Goal: Check status: Check status

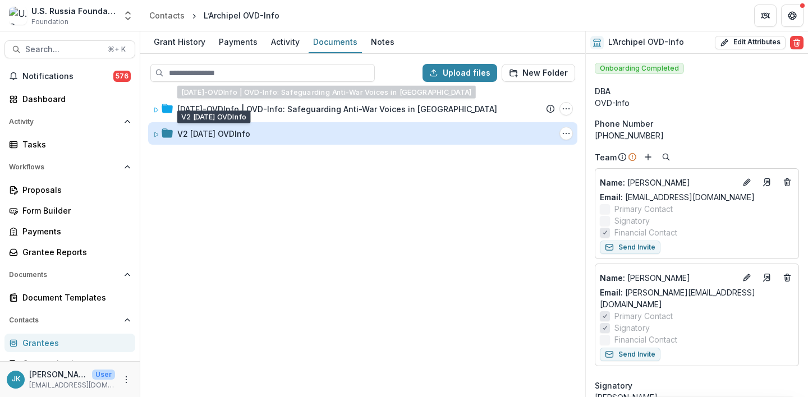
click at [231, 131] on div "V2 [DATE] OVDInfo" at bounding box center [213, 134] width 73 height 12
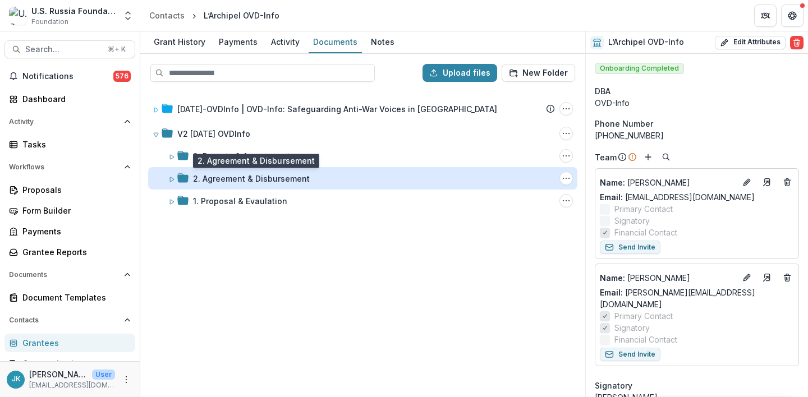
click at [212, 176] on div "2. Agreement & Disbursement" at bounding box center [251, 179] width 117 height 12
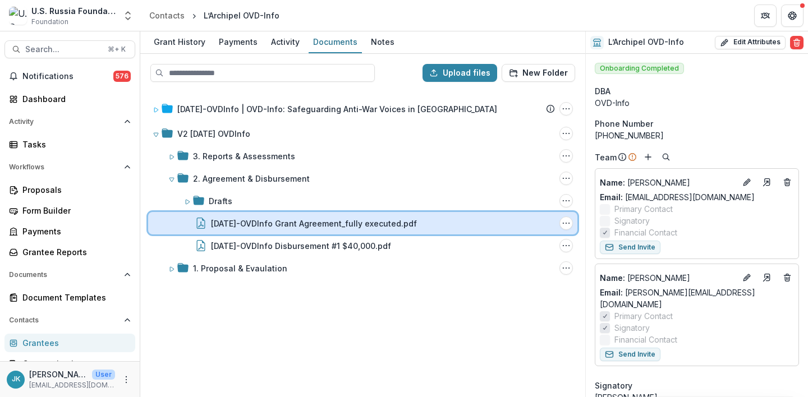
click at [210, 225] on div "[DATE]-OVDInfo Grant Agreement_fully executed.pdf" at bounding box center [369, 224] width 371 height 12
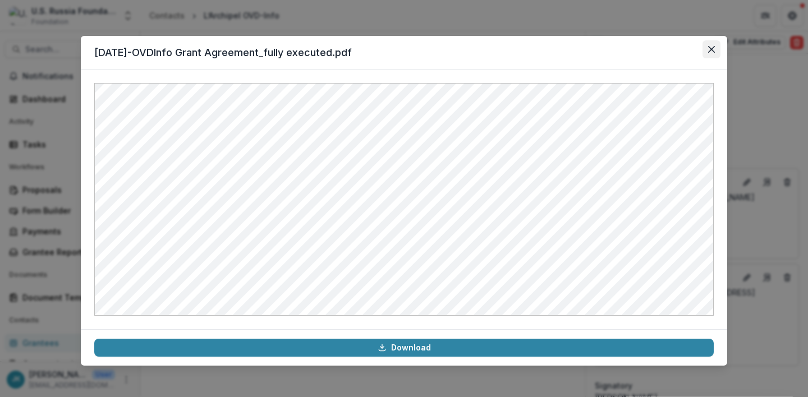
click at [708, 48] on icon "Close" at bounding box center [711, 49] width 7 height 7
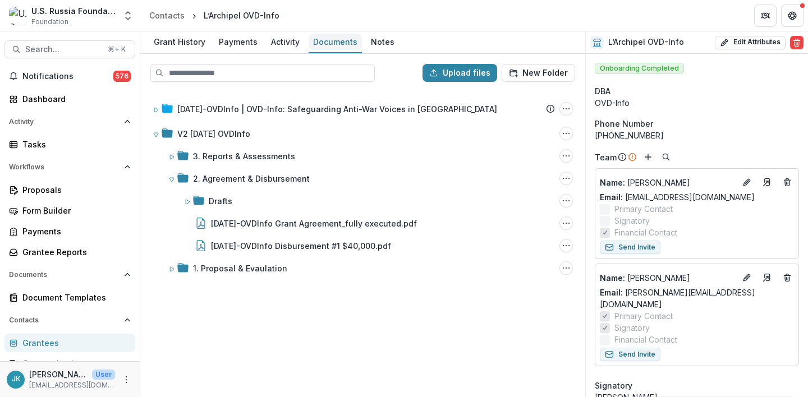
click at [328, 39] on div "Documents" at bounding box center [334, 42] width 53 height 16
click at [185, 41] on div "Grant History" at bounding box center [179, 42] width 61 height 16
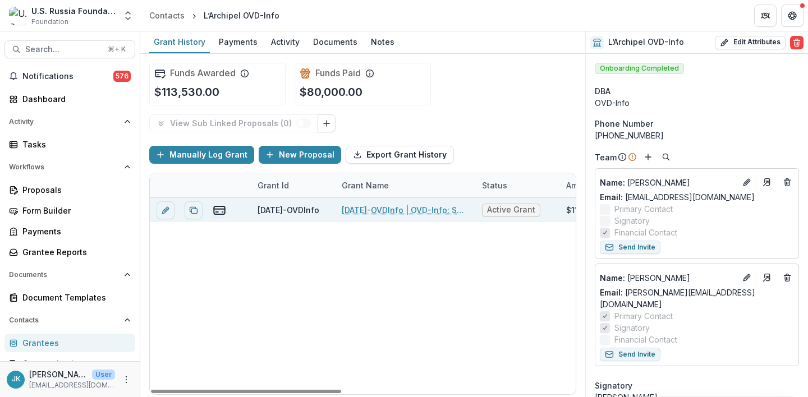
click at [369, 202] on div "[DATE]-OVDInfo | OVD-Info: Safeguarding Anti-War Voices in [GEOGRAPHIC_DATA]" at bounding box center [405, 210] width 127 height 24
click at [367, 207] on link "[DATE]-OVDInfo | OVD-Info: Safeguarding Anti-War Voices in [GEOGRAPHIC_DATA]" at bounding box center [405, 210] width 127 height 12
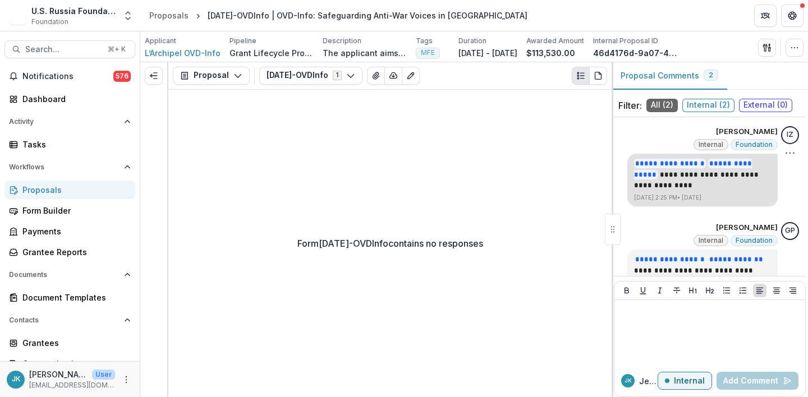
scroll to position [43, 0]
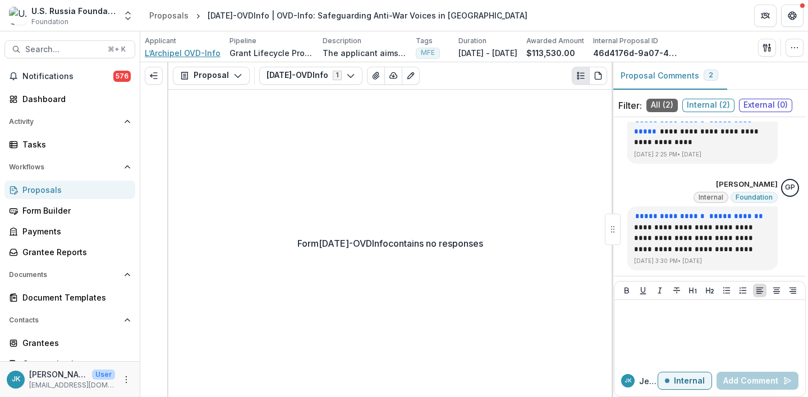
click at [162, 57] on span "L’Archipel OVD-Info" at bounding box center [183, 53] width 76 height 12
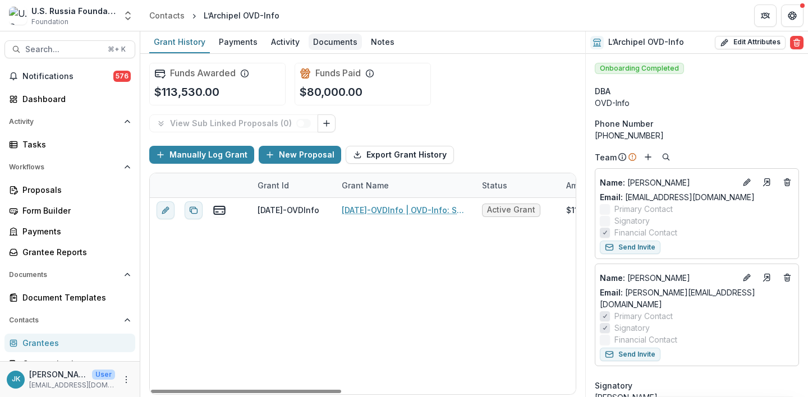
click at [344, 35] on div "Documents" at bounding box center [334, 42] width 53 height 16
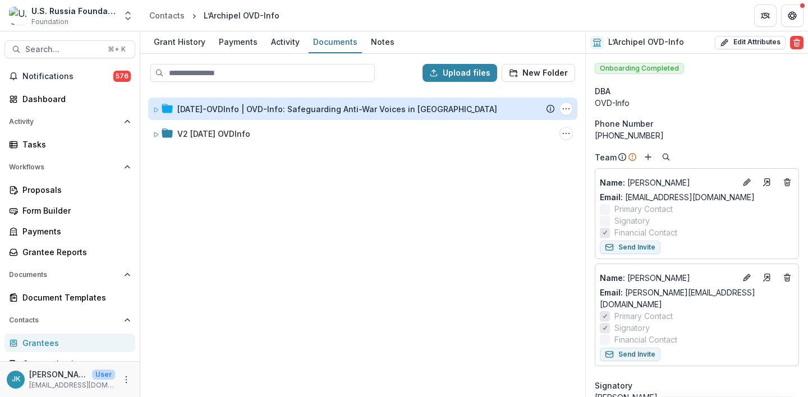
click at [227, 112] on div "[DATE]-OVDInfo | OVD-Info: Safeguarding Anti-War Voices in [GEOGRAPHIC_DATA]" at bounding box center [337, 109] width 320 height 12
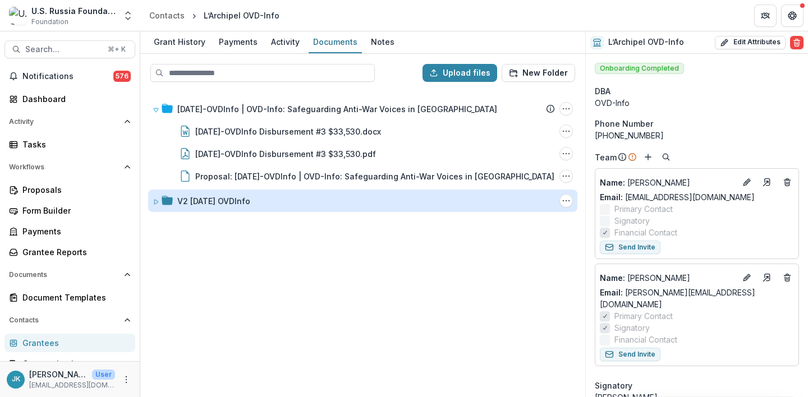
click at [223, 204] on div "V2 [DATE] OVDInfo" at bounding box center [213, 201] width 73 height 12
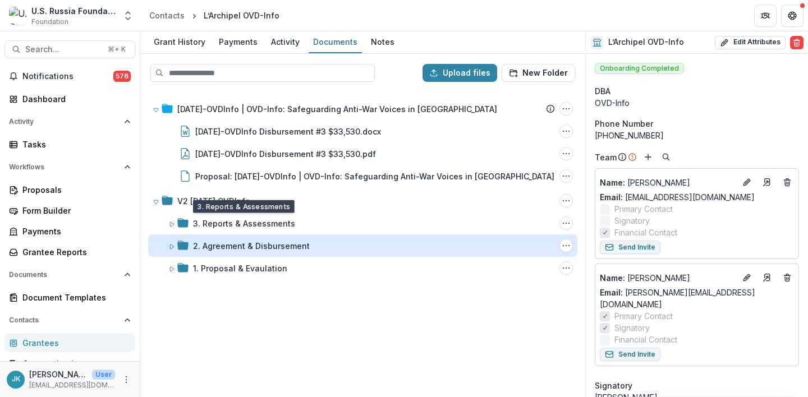
click at [241, 242] on div "2. Agreement & Disbursement" at bounding box center [251, 246] width 117 height 12
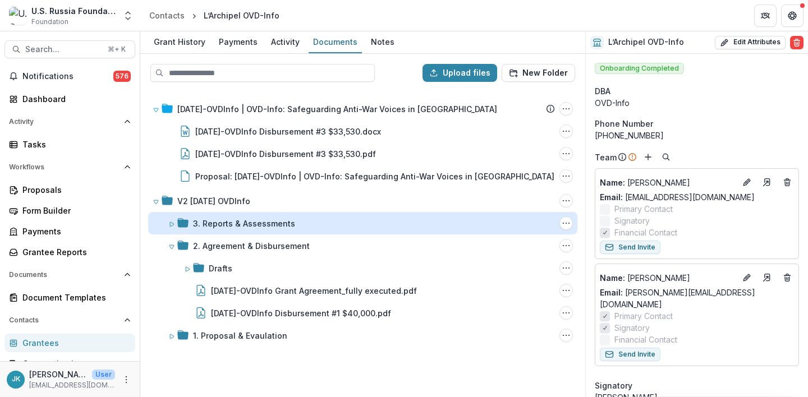
click at [244, 229] on div "3. Reports & Assessments" at bounding box center [244, 224] width 102 height 12
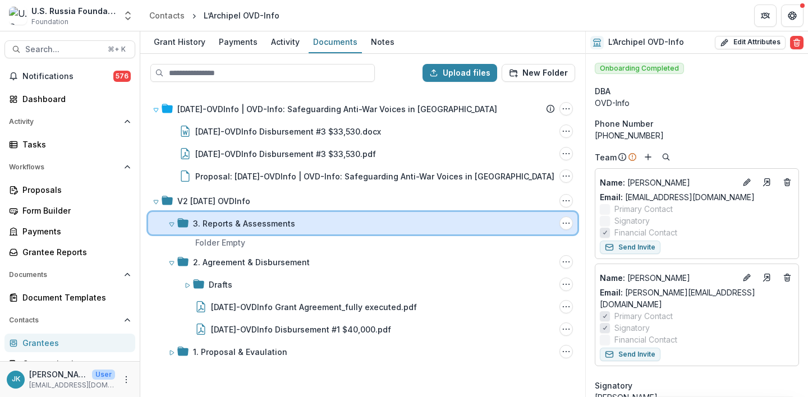
click at [245, 231] on div "3. Reports & Assessments Folder Options Rename Add Subfolder Delete" at bounding box center [362, 223] width 429 height 22
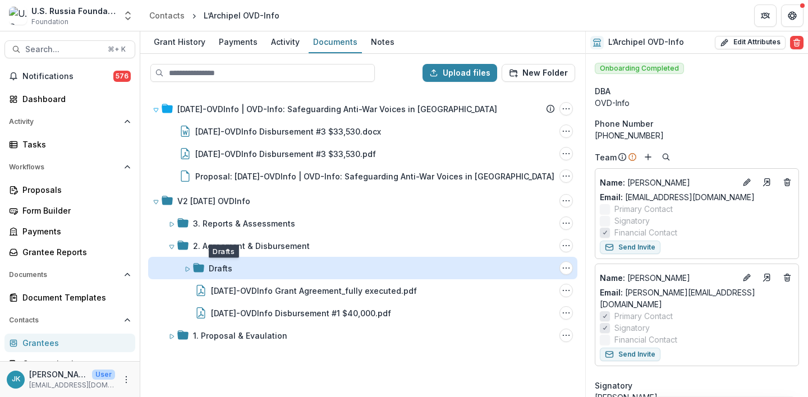
click at [223, 270] on div "Drafts" at bounding box center [221, 268] width 24 height 12
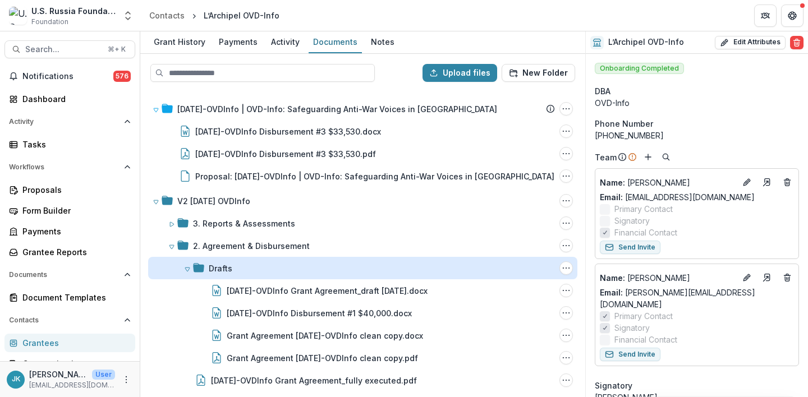
click at [223, 270] on div "Drafts" at bounding box center [221, 268] width 24 height 12
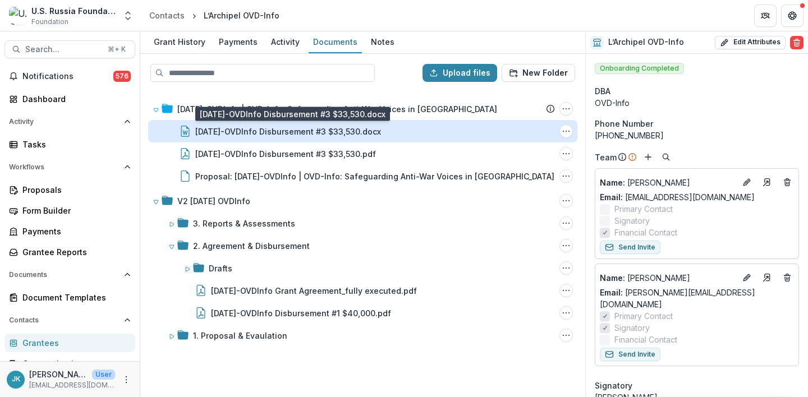
click at [253, 127] on div "[DATE]-OVDInfo Disbursement #3 $33,530.docx" at bounding box center [288, 132] width 186 height 12
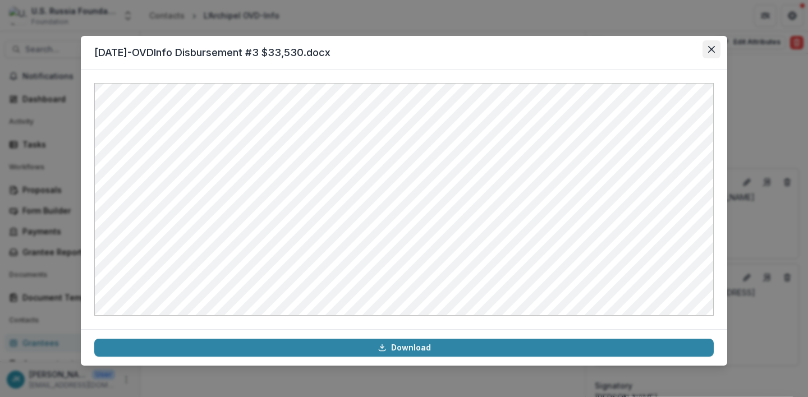
click at [714, 54] on button "Close" at bounding box center [711, 49] width 18 height 18
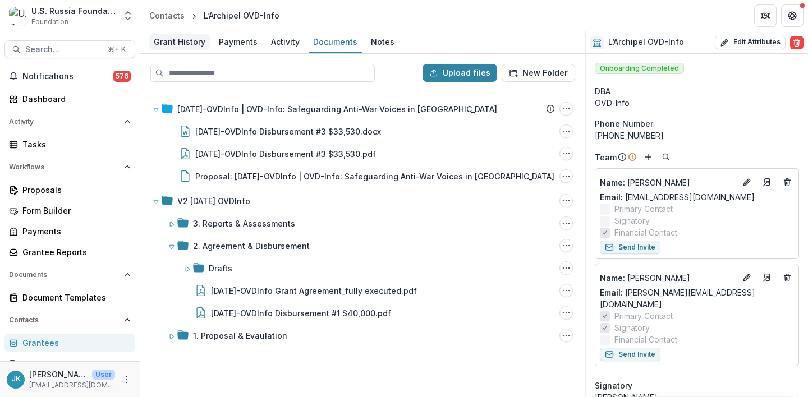
click at [176, 44] on div "Grant History" at bounding box center [179, 42] width 61 height 16
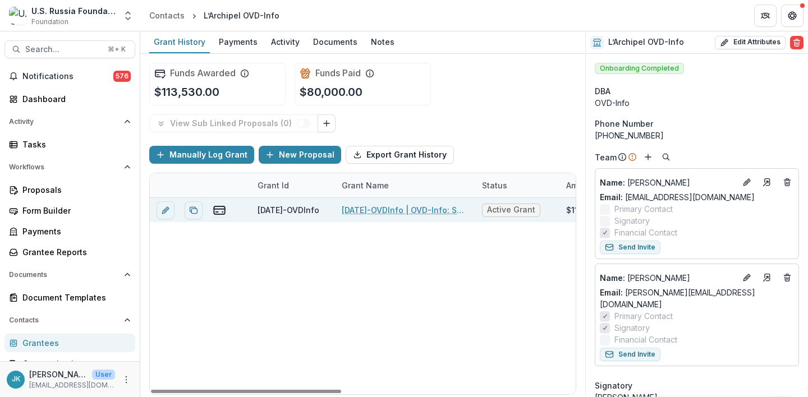
click at [397, 213] on link "[DATE]-OVDInfo | OVD-Info: Safeguarding Anti-War Voices in [GEOGRAPHIC_DATA]" at bounding box center [405, 210] width 127 height 12
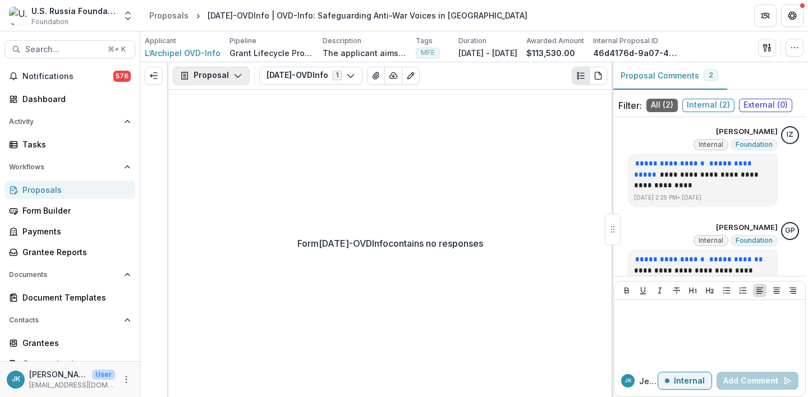
click at [206, 71] on button "Proposal" at bounding box center [211, 76] width 77 height 18
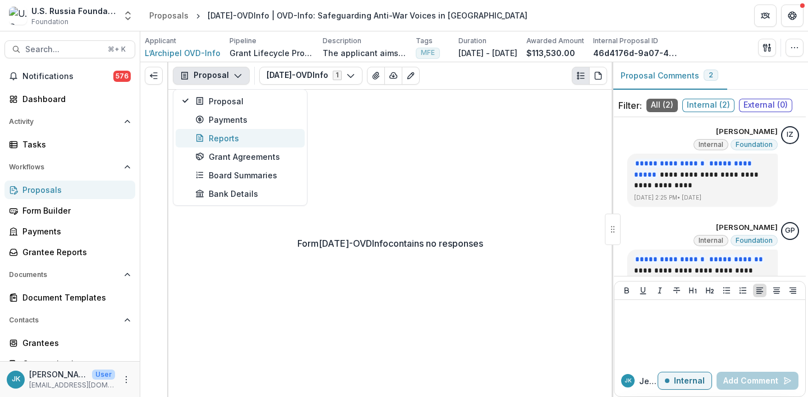
click at [211, 136] on div "Reports" at bounding box center [246, 138] width 103 height 12
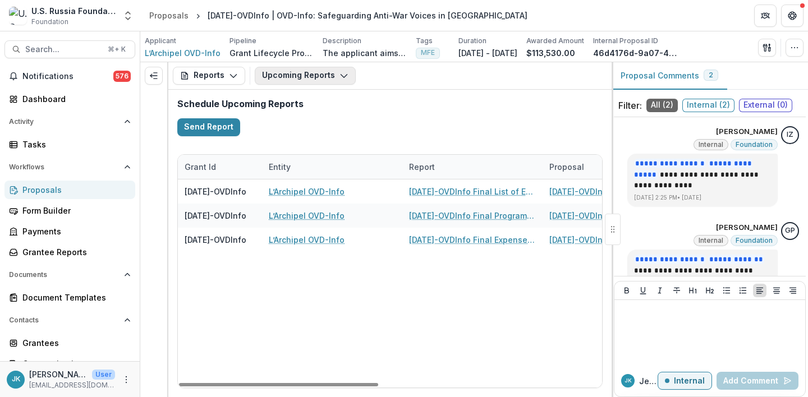
click at [306, 76] on button "Upcoming Reports" at bounding box center [305, 76] width 101 height 18
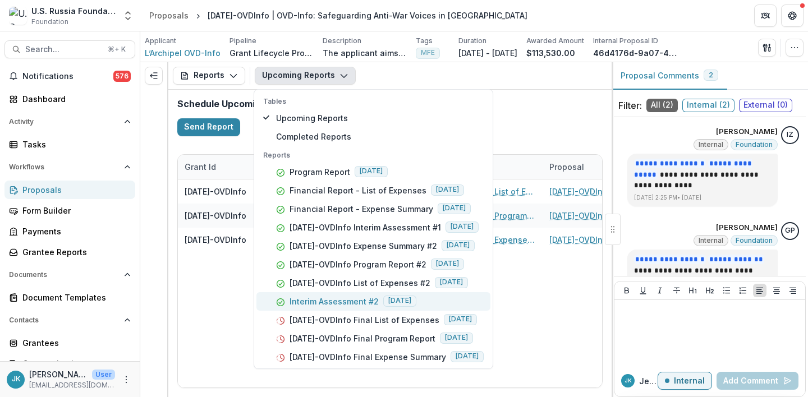
click at [317, 297] on p "Interim Assessment #2" at bounding box center [333, 302] width 89 height 12
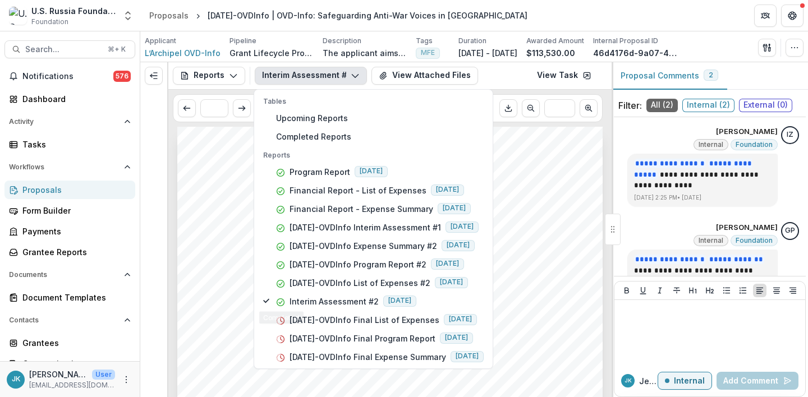
click at [203, 308] on span "If cost share was less than expected during this reporting period please" at bounding box center [373, 310] width 341 height 10
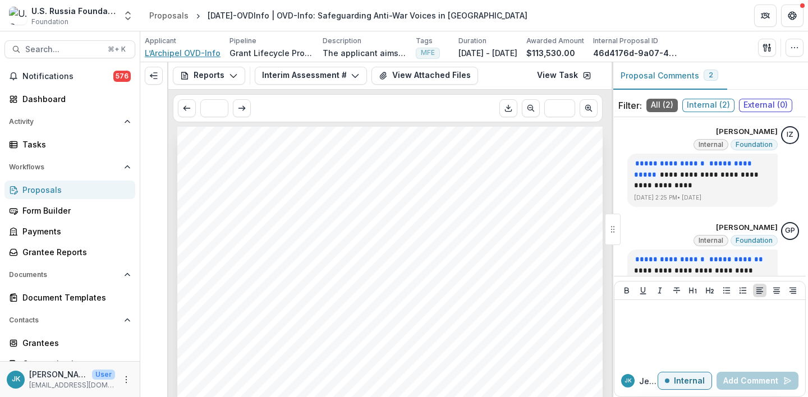
click at [195, 54] on span "L’Archipel OVD-Info" at bounding box center [183, 53] width 76 height 12
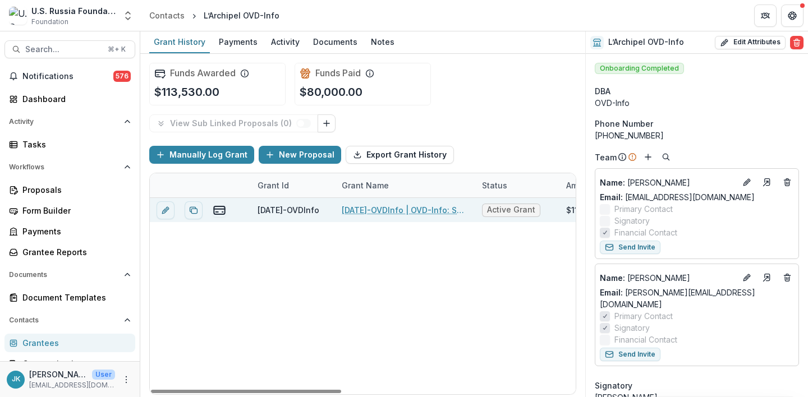
click at [363, 207] on link "[DATE]-OVDInfo | OVD-Info: Safeguarding Anti-War Voices in [GEOGRAPHIC_DATA]" at bounding box center [405, 210] width 127 height 12
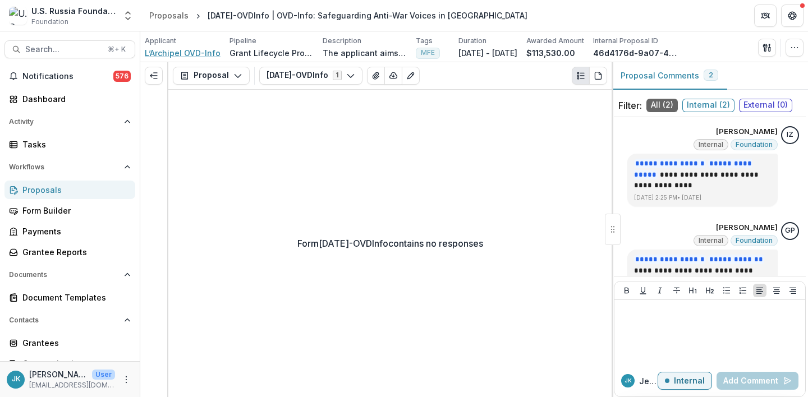
click at [195, 53] on span "L’Archipel OVD-Info" at bounding box center [183, 53] width 76 height 12
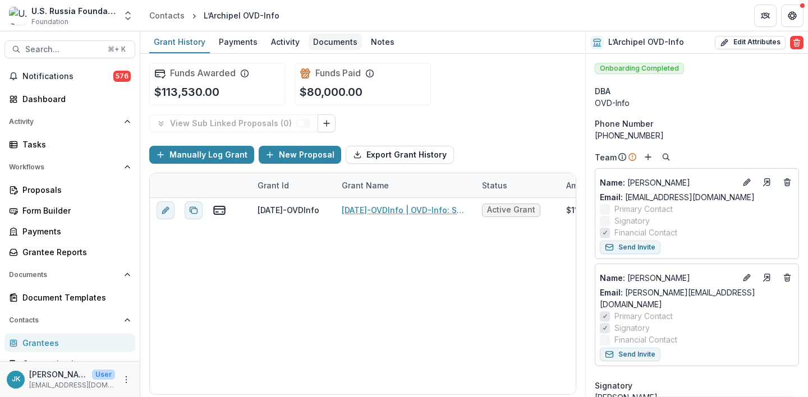
click at [325, 51] on link "Documents" at bounding box center [334, 42] width 53 height 22
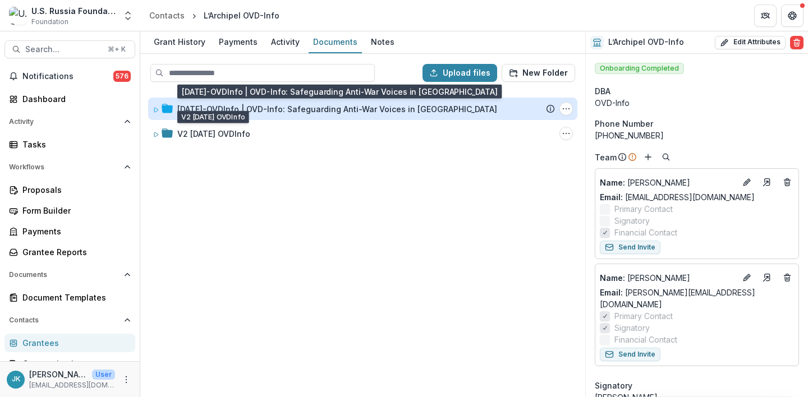
click at [226, 112] on div "[DATE]-OVDInfo | OVD-Info: Safeguarding Anti-War Voices in [GEOGRAPHIC_DATA]" at bounding box center [337, 109] width 320 height 12
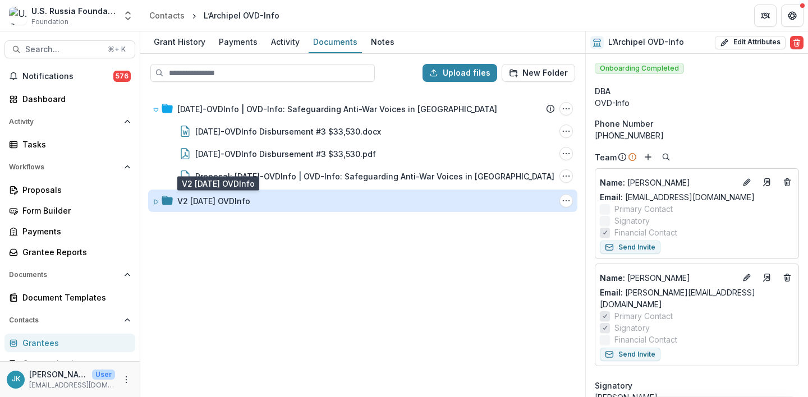
click at [231, 197] on div "V2 [DATE] OVDInfo" at bounding box center [213, 201] width 73 height 12
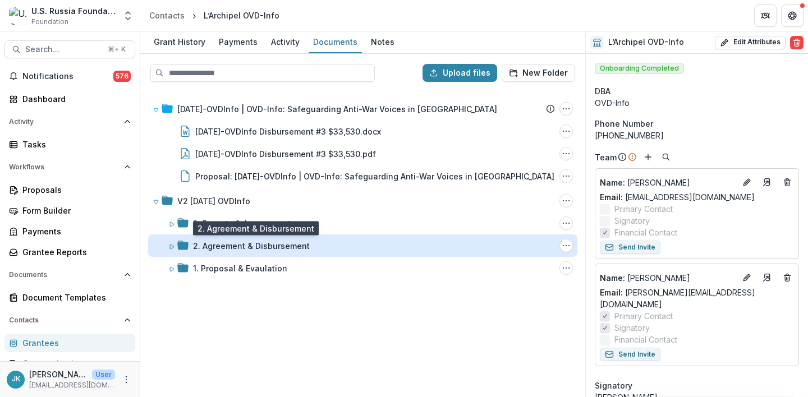
click at [233, 245] on div "2. Agreement & Disbursement" at bounding box center [251, 246] width 117 height 12
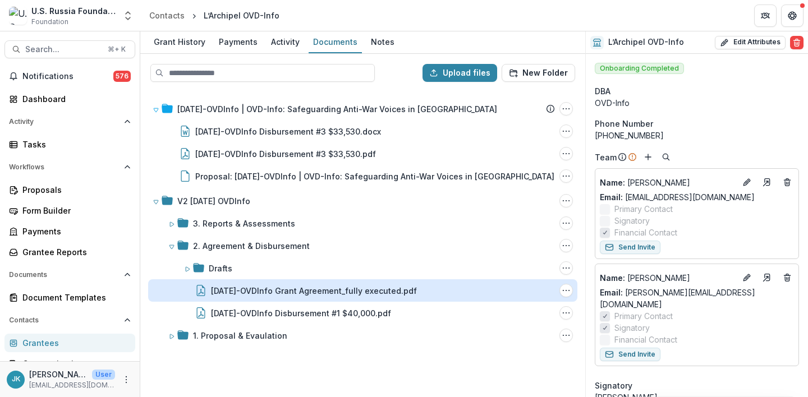
click at [241, 296] on div "[DATE]-OVDInfo Grant Agreement_fully executed.pdf" at bounding box center [314, 291] width 206 height 12
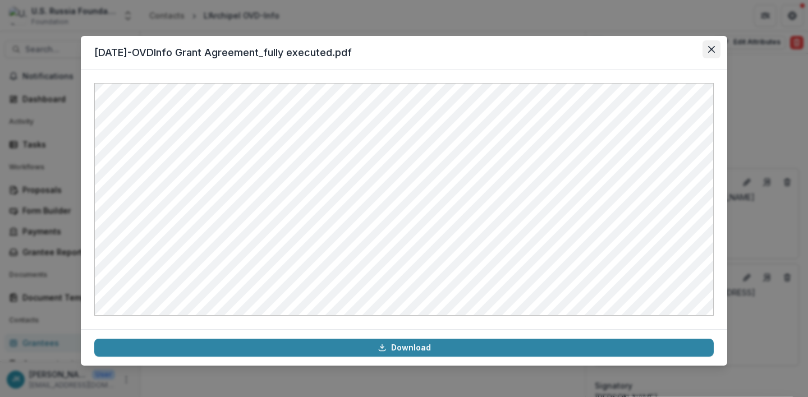
click at [713, 47] on icon "Close" at bounding box center [711, 49] width 7 height 7
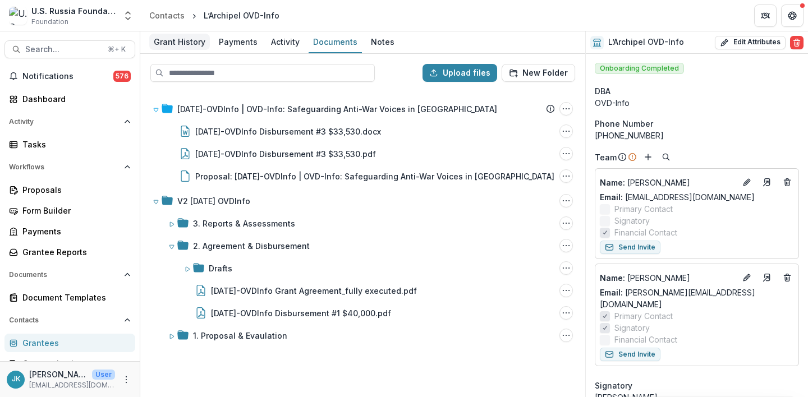
click at [178, 41] on div "Grant History" at bounding box center [179, 42] width 61 height 16
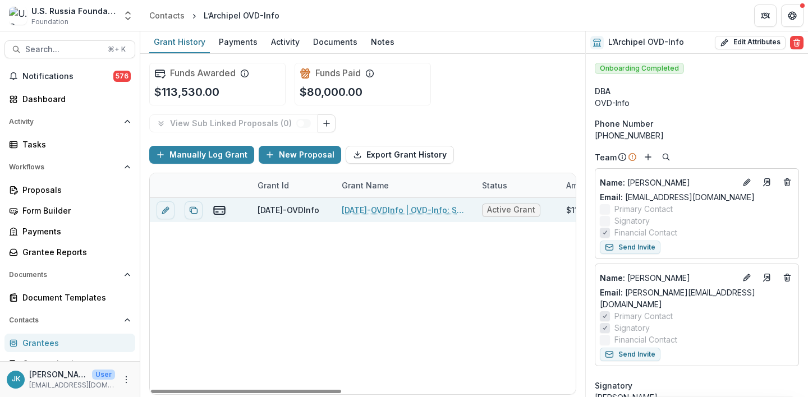
drag, startPoint x: 359, startPoint y: 218, endPoint x: 359, endPoint y: 210, distance: 7.3
click at [359, 218] on div "[DATE]-OVDInfo | OVD-Info: Safeguarding Anti-War Voices in [GEOGRAPHIC_DATA]" at bounding box center [405, 210] width 127 height 24
click at [359, 210] on link "[DATE]-OVDInfo | OVD-Info: Safeguarding Anti-War Voices in [GEOGRAPHIC_DATA]" at bounding box center [405, 210] width 127 height 12
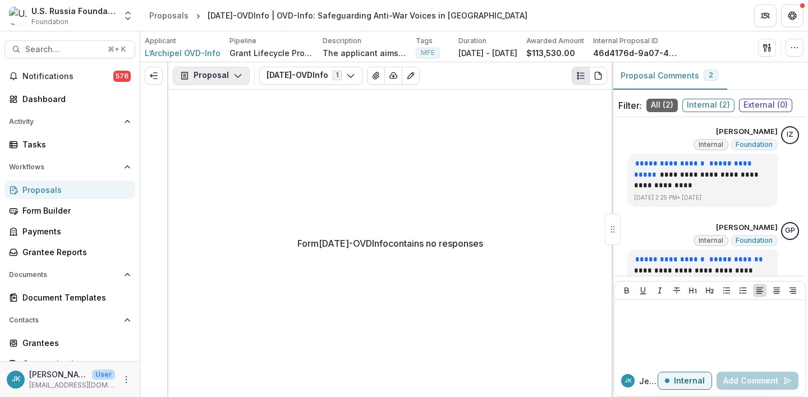
click at [198, 73] on button "Proposal" at bounding box center [211, 76] width 77 height 18
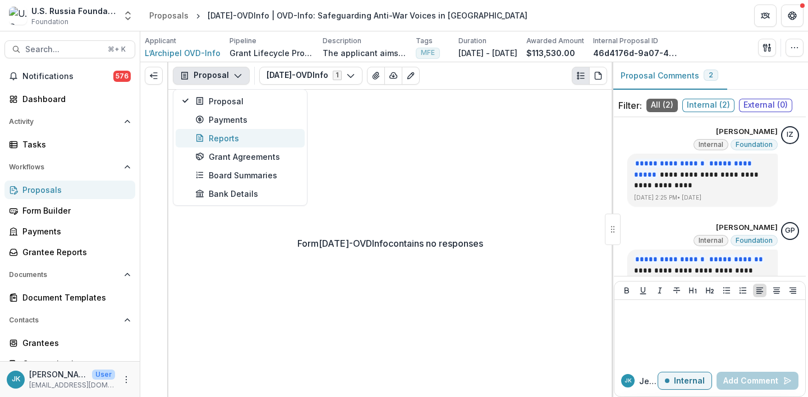
click at [227, 145] on button "Reports" at bounding box center [240, 138] width 129 height 19
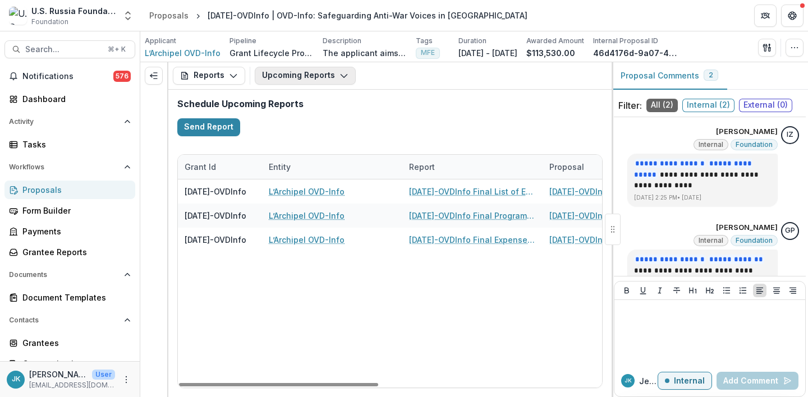
click at [300, 72] on button "Upcoming Reports" at bounding box center [305, 76] width 101 height 18
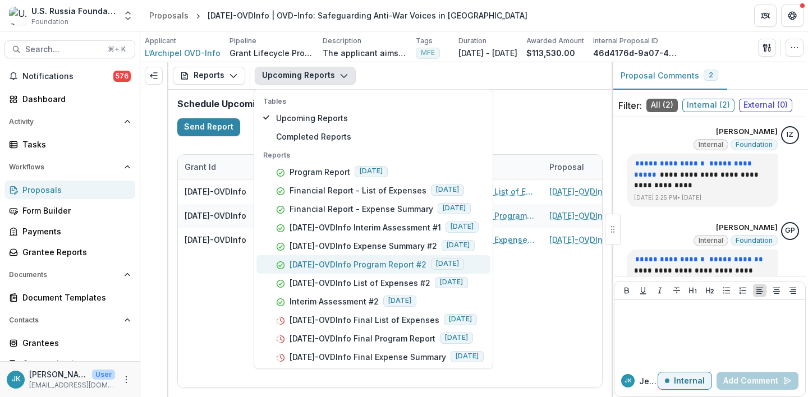
click at [312, 262] on p "[DATE]-OVDInfo Program Report #2" at bounding box center [357, 265] width 137 height 12
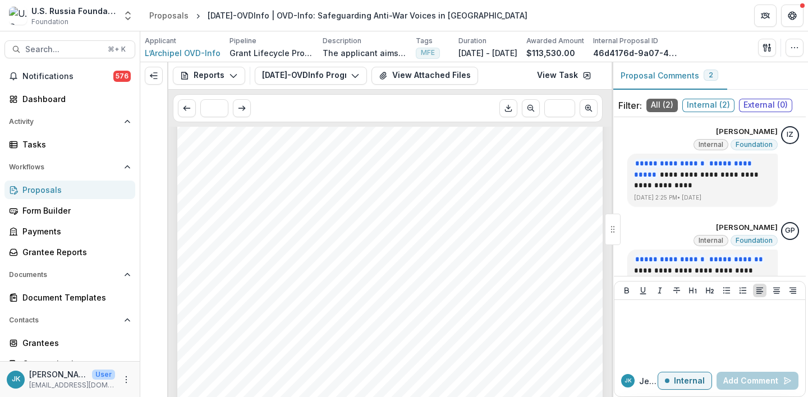
scroll to position [3374, 0]
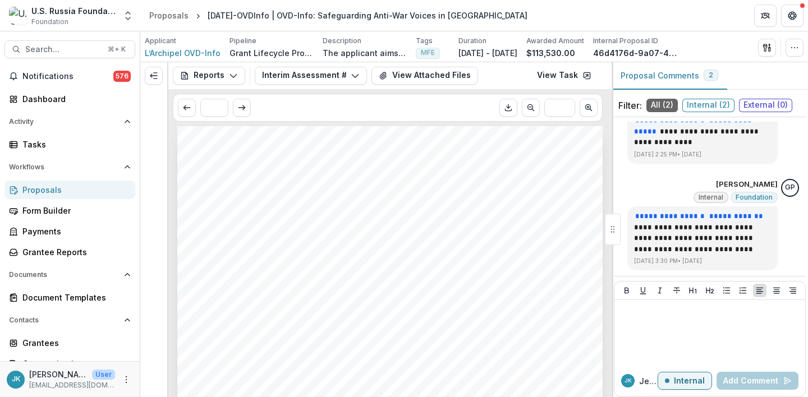
click at [578, 65] on div "Reports Proposal Payments Reports Grant Agreements Board Summaries Bank Details…" at bounding box center [389, 75] width 443 height 27
click at [570, 66] on div "Reports Proposal Payments Reports Grant Agreements Board Summaries Bank Details…" at bounding box center [389, 75] width 443 height 27
click at [557, 78] on link "View Task" at bounding box center [564, 76] width 68 height 18
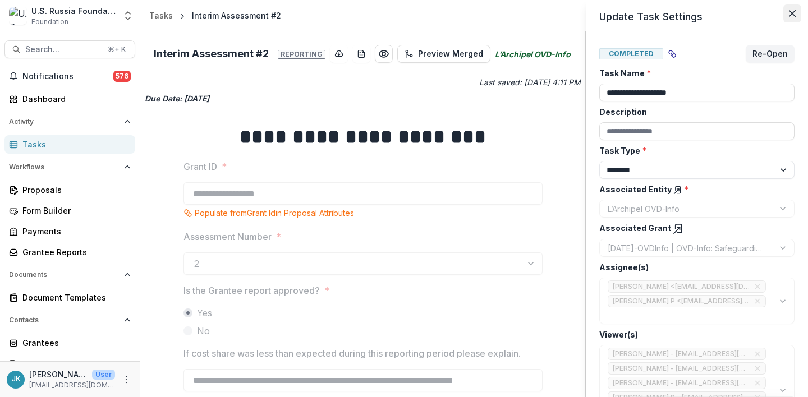
click at [792, 12] on icon "Close" at bounding box center [791, 13] width 7 height 7
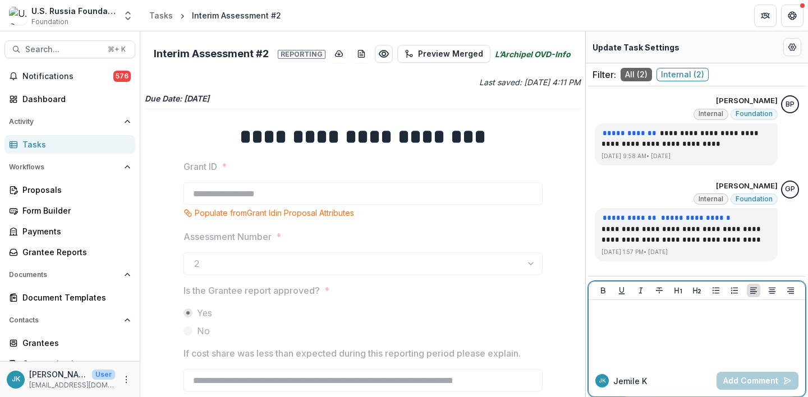
click at [695, 325] on div at bounding box center [696, 333] width 207 height 56
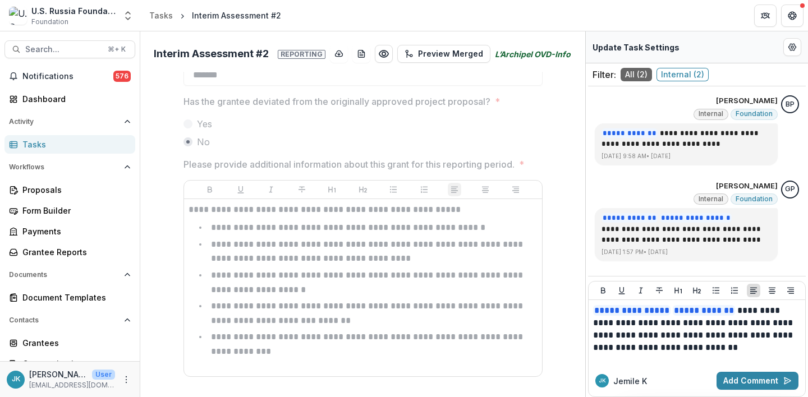
scroll to position [429, 0]
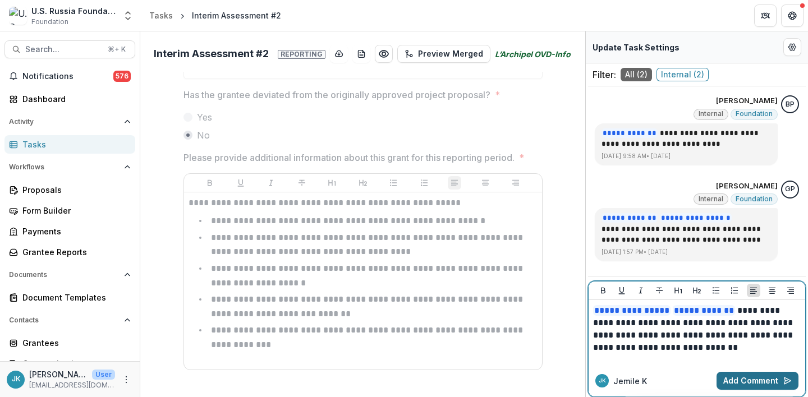
click at [757, 381] on button "Add Comment" at bounding box center [757, 381] width 82 height 18
